Goal: Navigation & Orientation: Find specific page/section

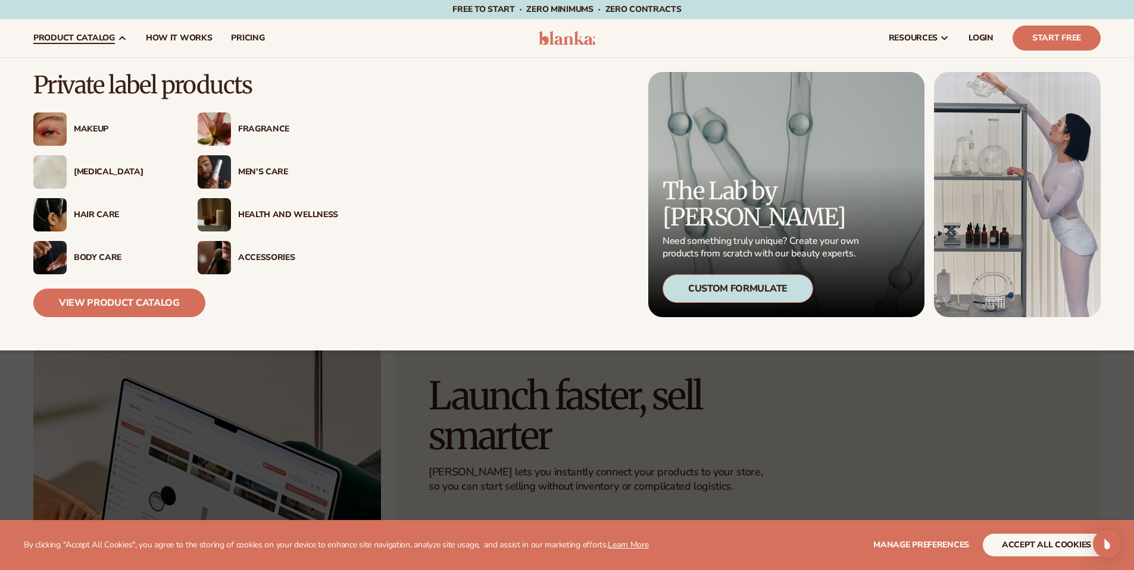
click at [85, 36] on span "product catalog" at bounding box center [74, 38] width 82 height 10
click at [433, 204] on div "Private label products Makeup" at bounding box center [261, 194] width 457 height 245
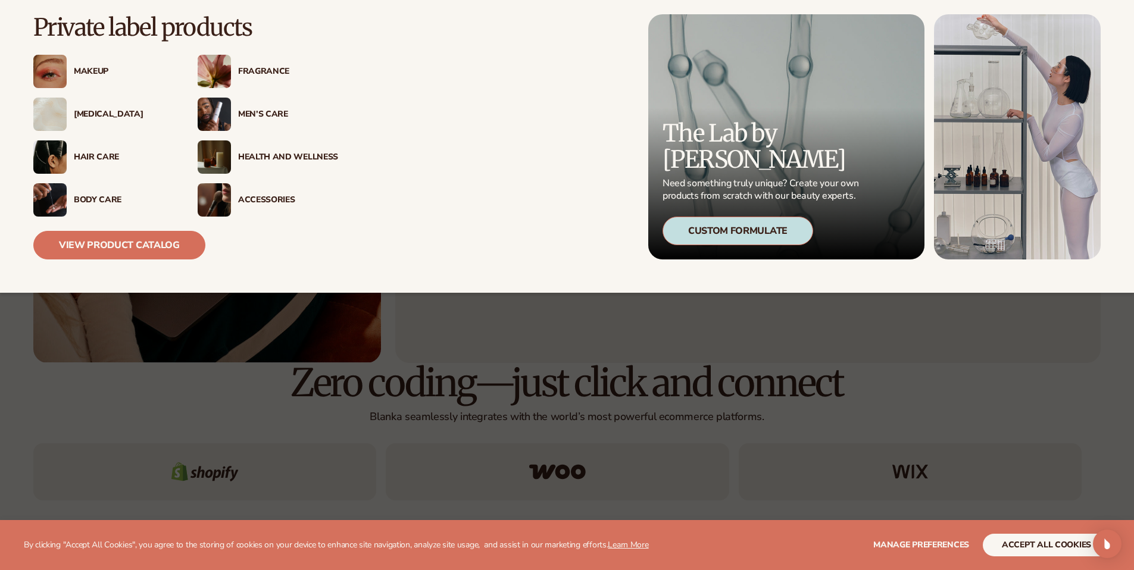
scroll to position [417, 0]
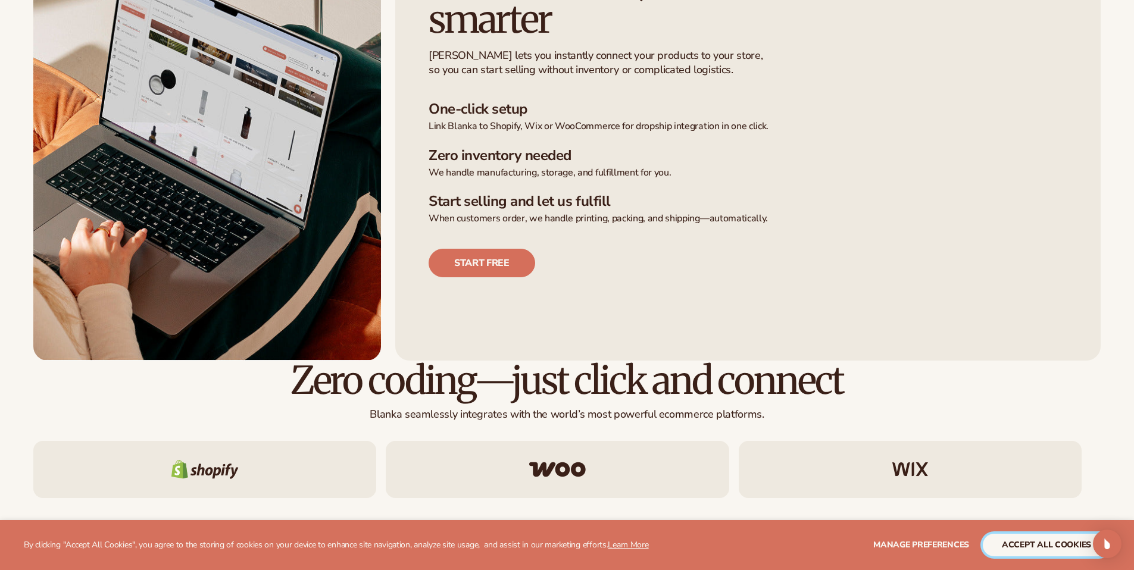
click at [1069, 544] on button "accept all cookies" at bounding box center [1046, 545] width 127 height 23
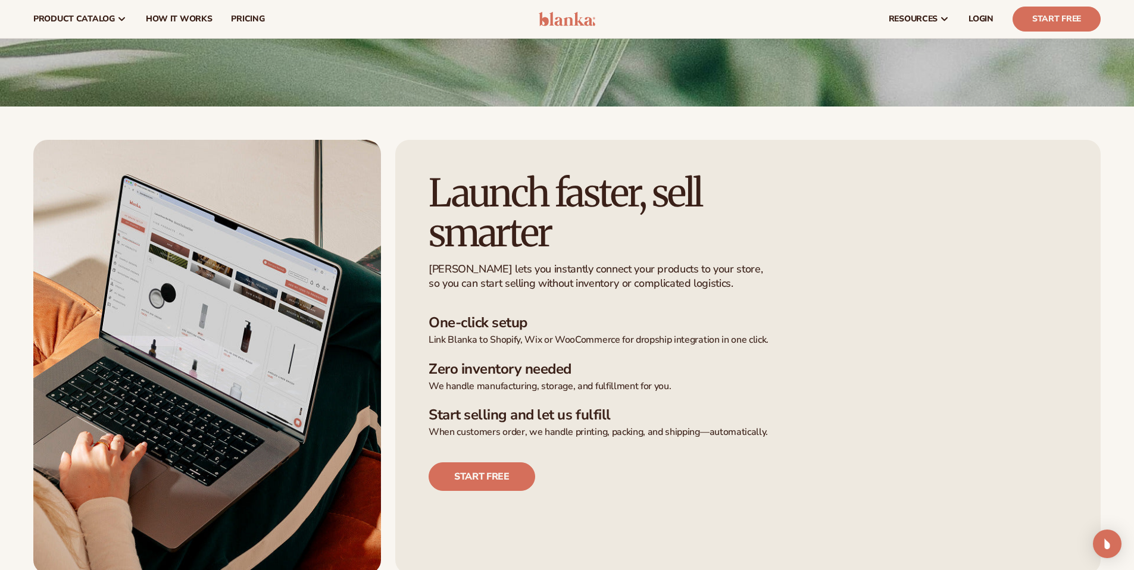
scroll to position [0, 0]
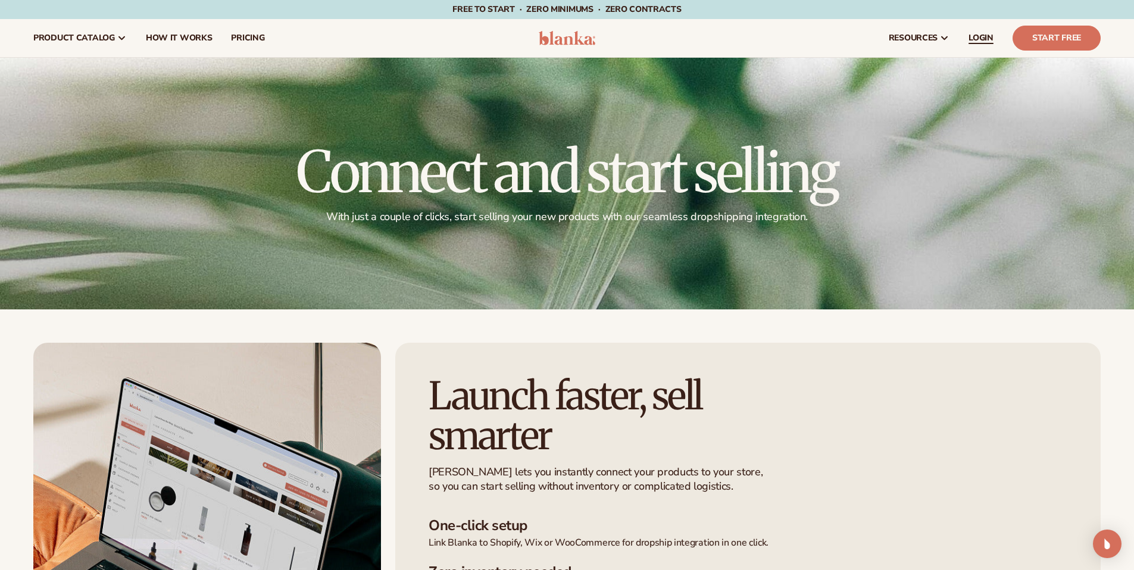
click at [972, 35] on span "LOGIN" at bounding box center [981, 38] width 25 height 10
